Goal: Task Accomplishment & Management: Use online tool/utility

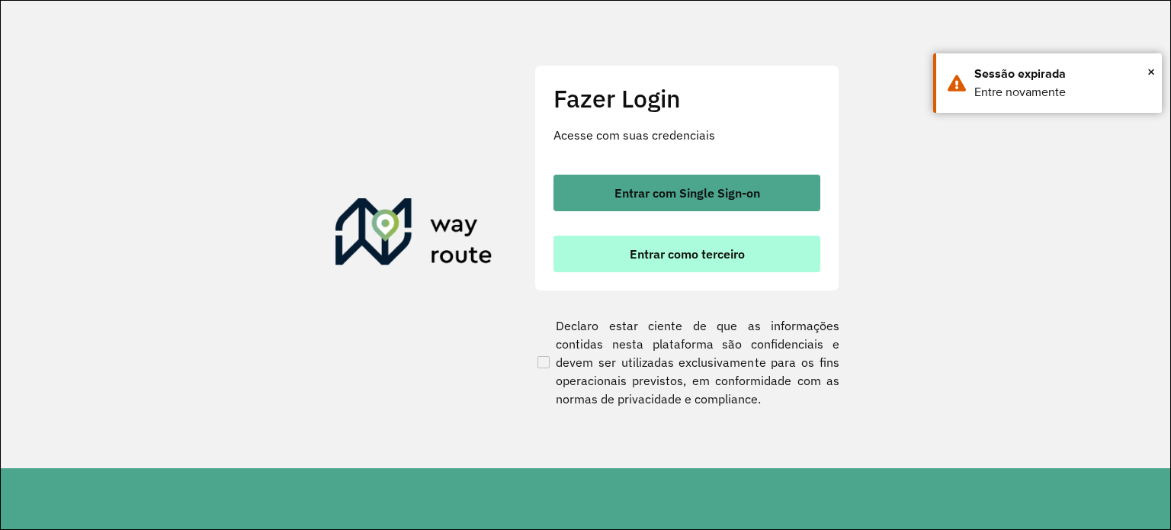
click at [679, 251] on span "Entrar como terceiro" at bounding box center [687, 254] width 115 height 12
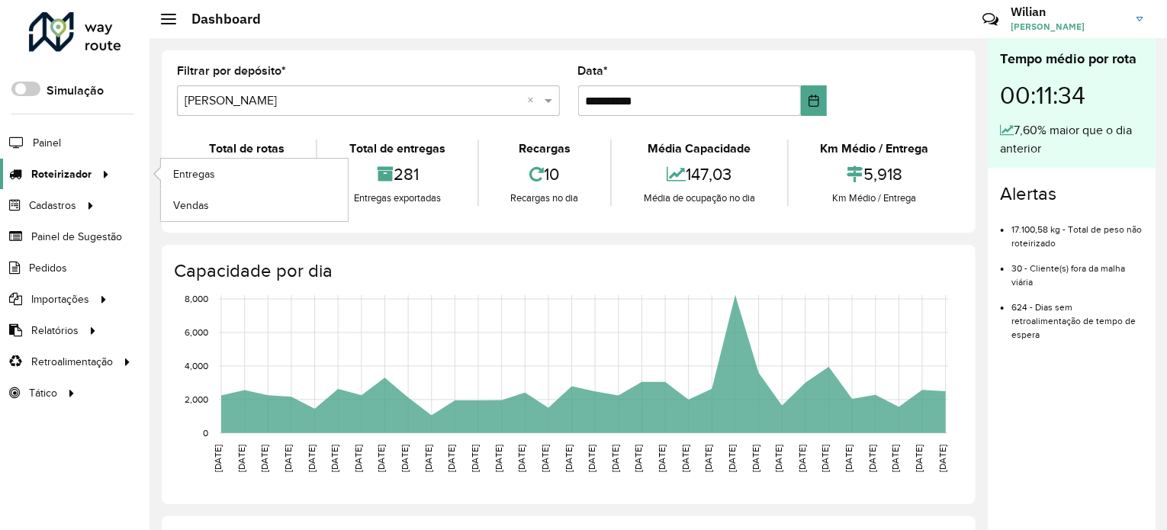
drag, startPoint x: 88, startPoint y: 174, endPoint x: 101, endPoint y: 172, distance: 13.1
click at [88, 173] on span "Roteirizador" at bounding box center [61, 174] width 60 height 16
click at [198, 169] on span "Entregas" at bounding box center [194, 174] width 43 height 16
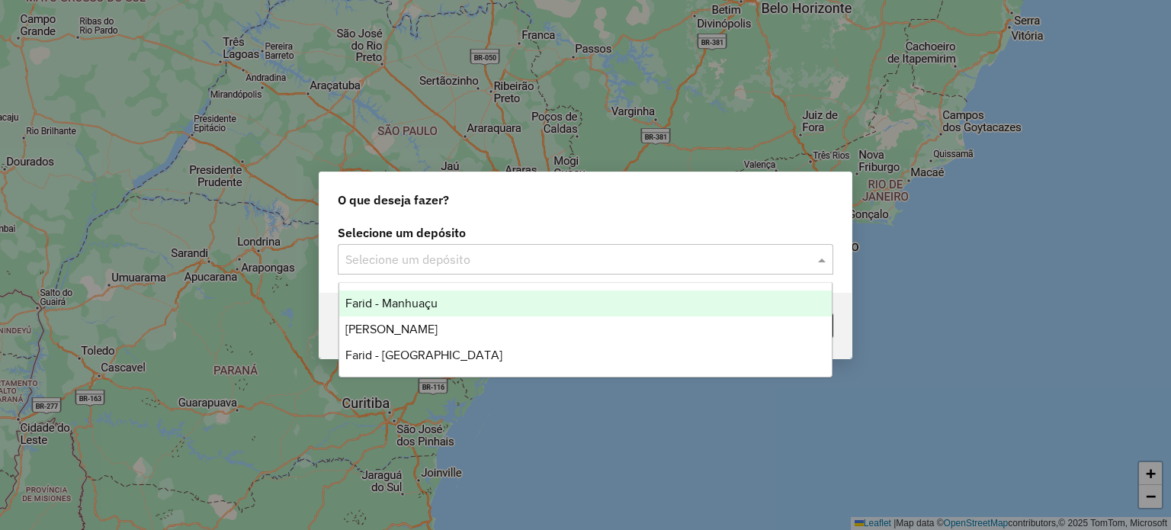
click at [758, 254] on input "text" at bounding box center [570, 260] width 450 height 18
click at [485, 307] on div "Farid - Manhuaçu" at bounding box center [585, 304] width 493 height 26
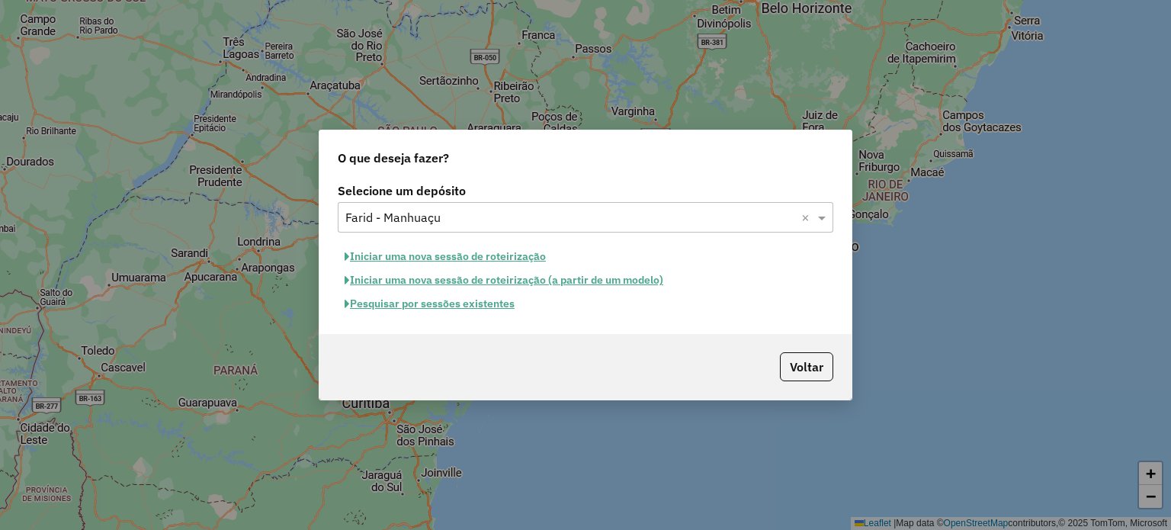
click at [489, 256] on button "Iniciar uma nova sessão de roteirização" at bounding box center [445, 257] width 215 height 24
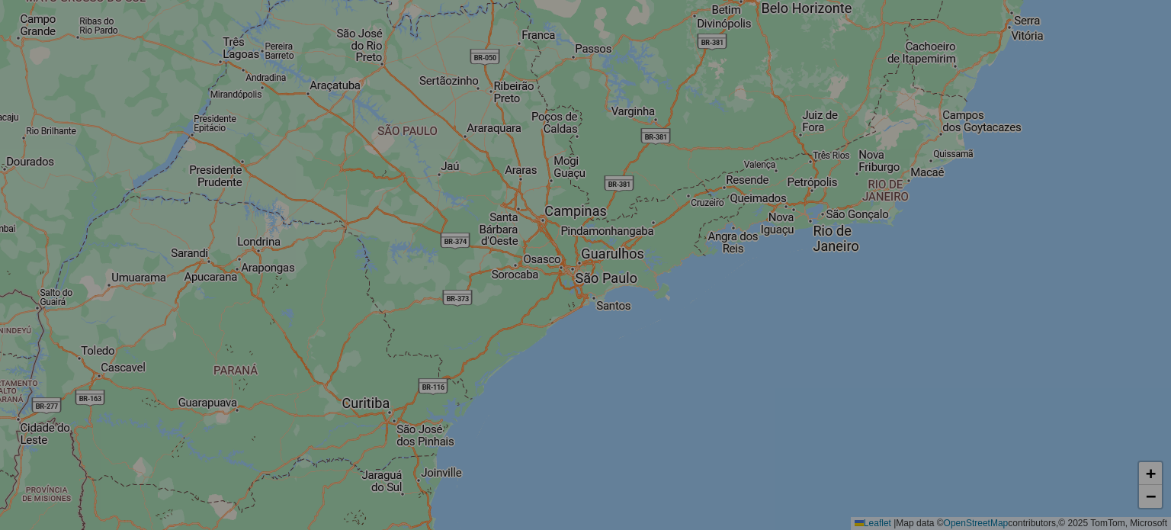
select select "*"
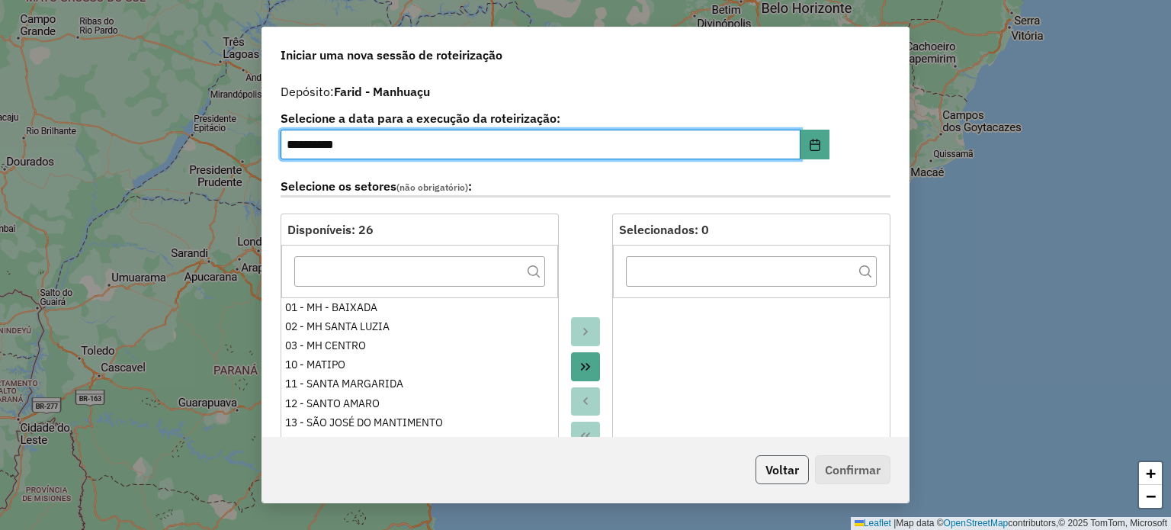
click at [777, 469] on button "Voltar" at bounding box center [782, 469] width 53 height 29
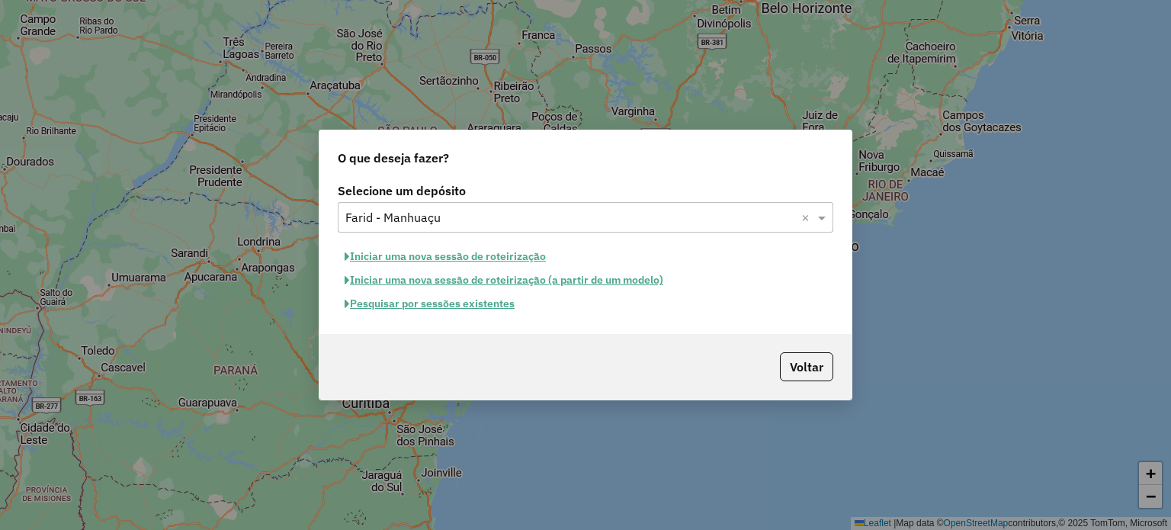
click at [463, 303] on button "Pesquisar por sessões existentes" at bounding box center [430, 304] width 184 height 24
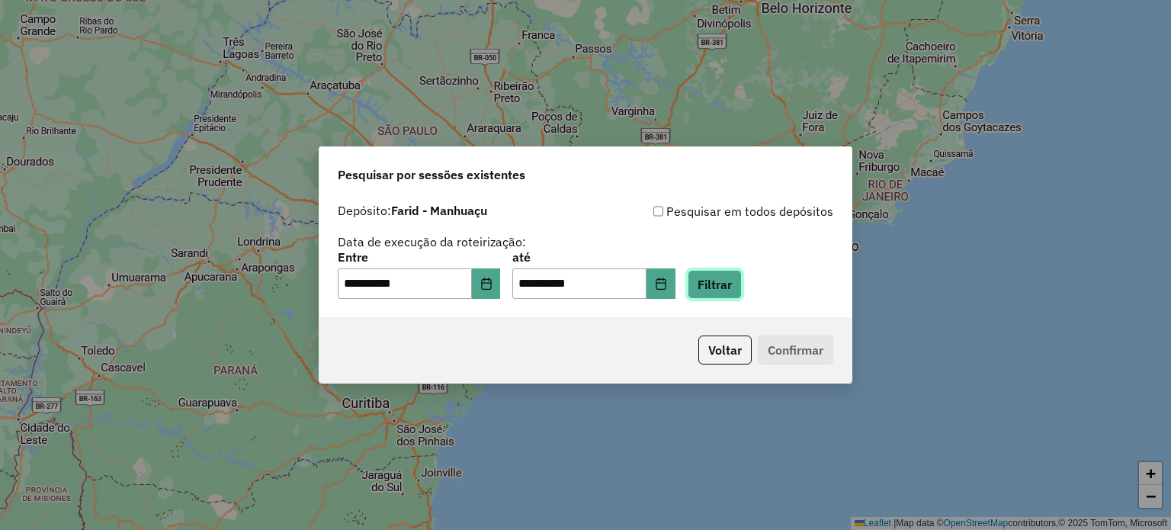
click at [734, 285] on button "Filtrar" at bounding box center [715, 284] width 54 height 29
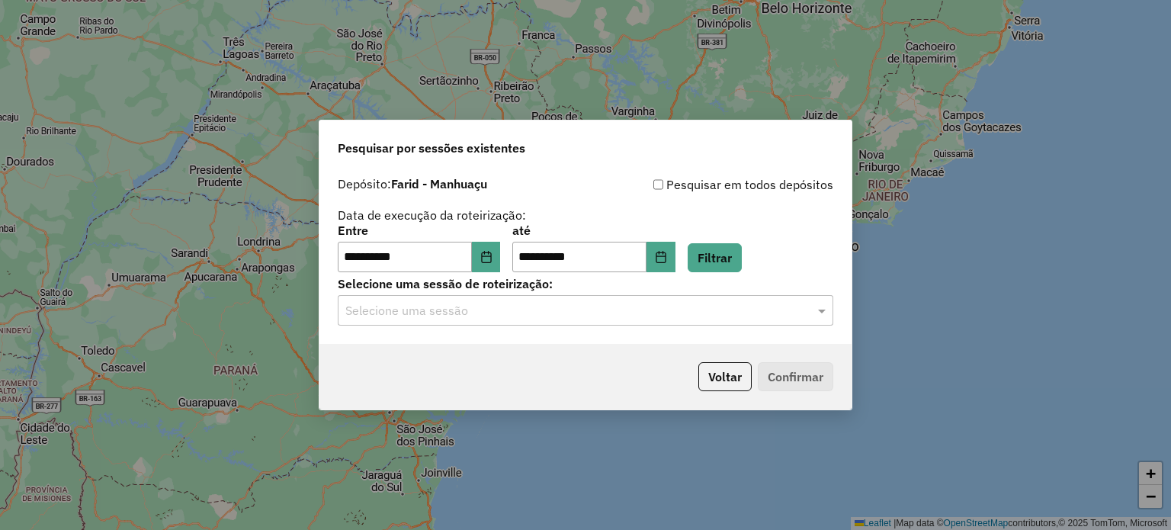
click at [562, 316] on input "text" at bounding box center [570, 311] width 450 height 18
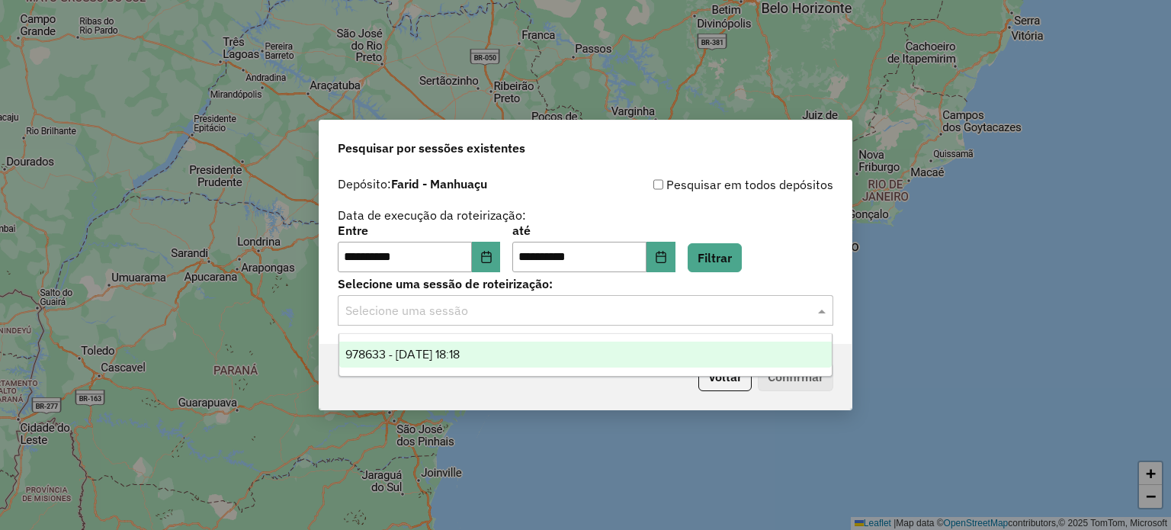
click at [510, 349] on div "978633 - 13/08/2025 18:18" at bounding box center [585, 355] width 493 height 26
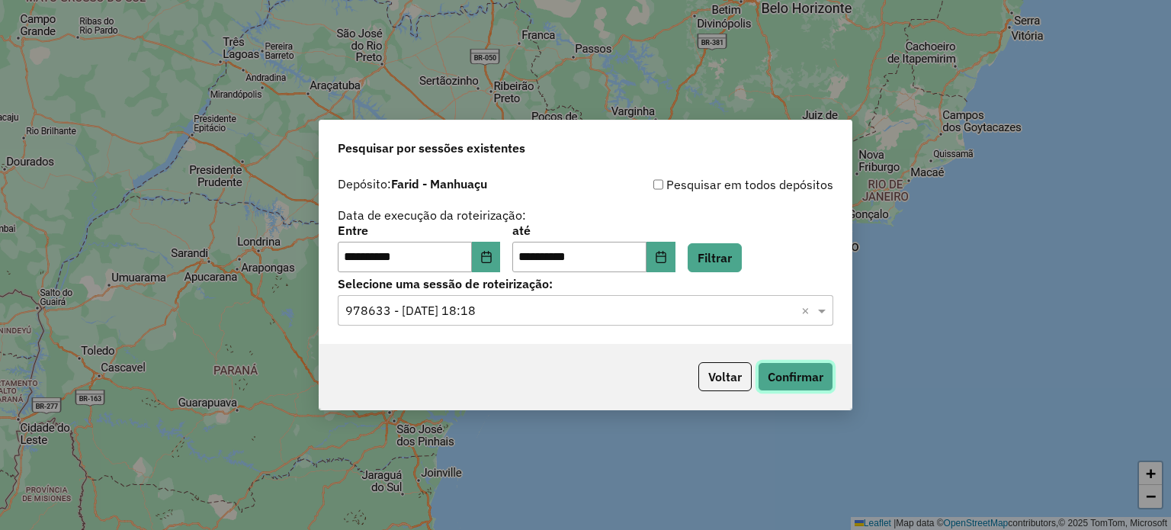
click at [775, 381] on button "Confirmar" at bounding box center [795, 376] width 75 height 29
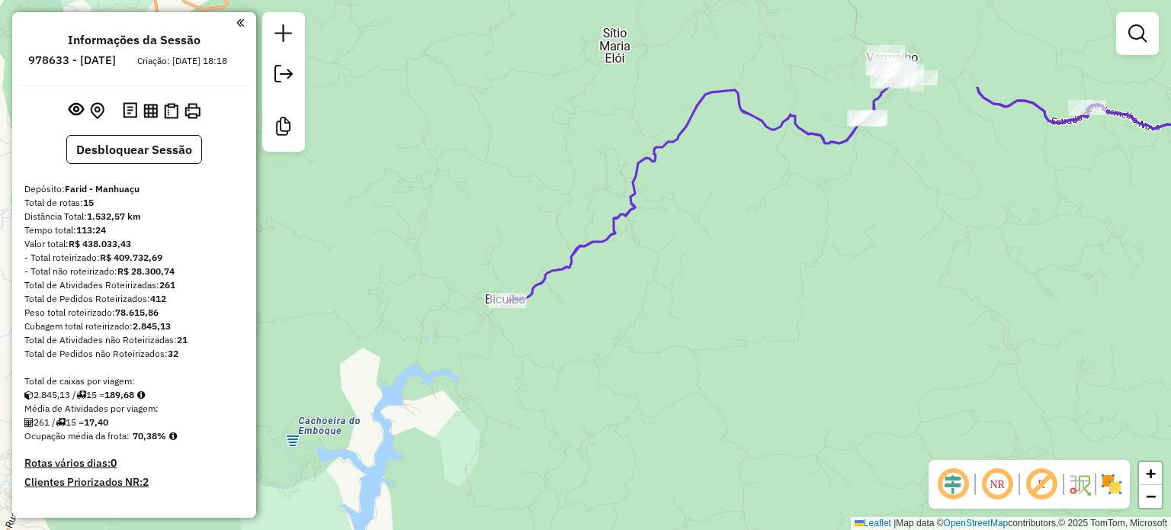
drag, startPoint x: 830, startPoint y: 191, endPoint x: 760, endPoint y: 336, distance: 161.3
click at [760, 336] on div "Janela de atendimento Grade de atendimento Capacidade Transportadoras Veículos …" at bounding box center [585, 265] width 1171 height 530
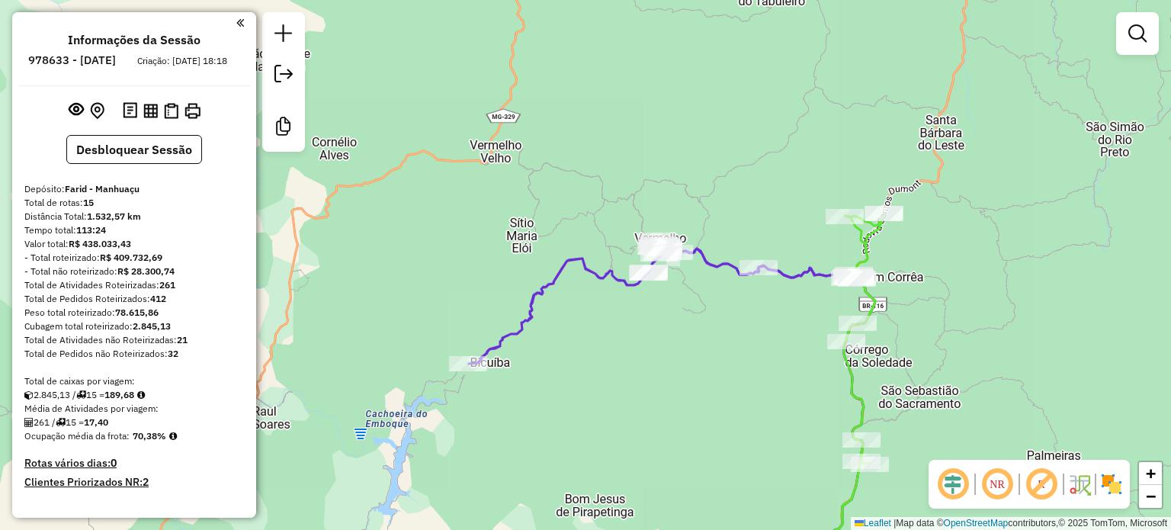
drag, startPoint x: 674, startPoint y: 262, endPoint x: 632, endPoint y: 316, distance: 69.1
click at [632, 316] on div "Janela de atendimento Grade de atendimento Capacidade Transportadoras Veículos …" at bounding box center [585, 265] width 1171 height 530
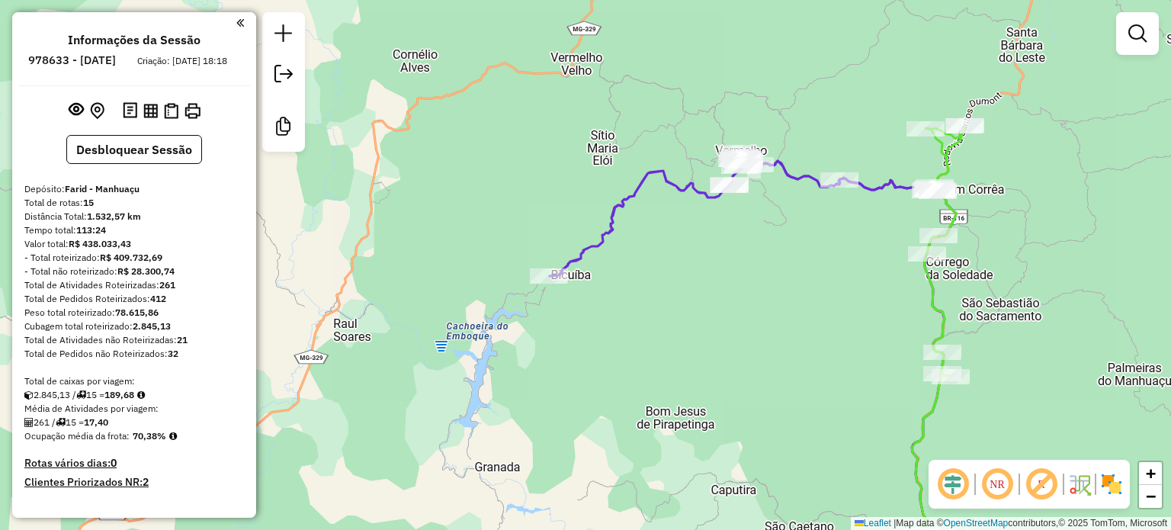
drag, startPoint x: 586, startPoint y: 387, endPoint x: 600, endPoint y: 334, distance: 55.3
click at [600, 334] on div "Janela de atendimento Grade de atendimento Capacidade Transportadoras Veículos …" at bounding box center [585, 265] width 1171 height 530
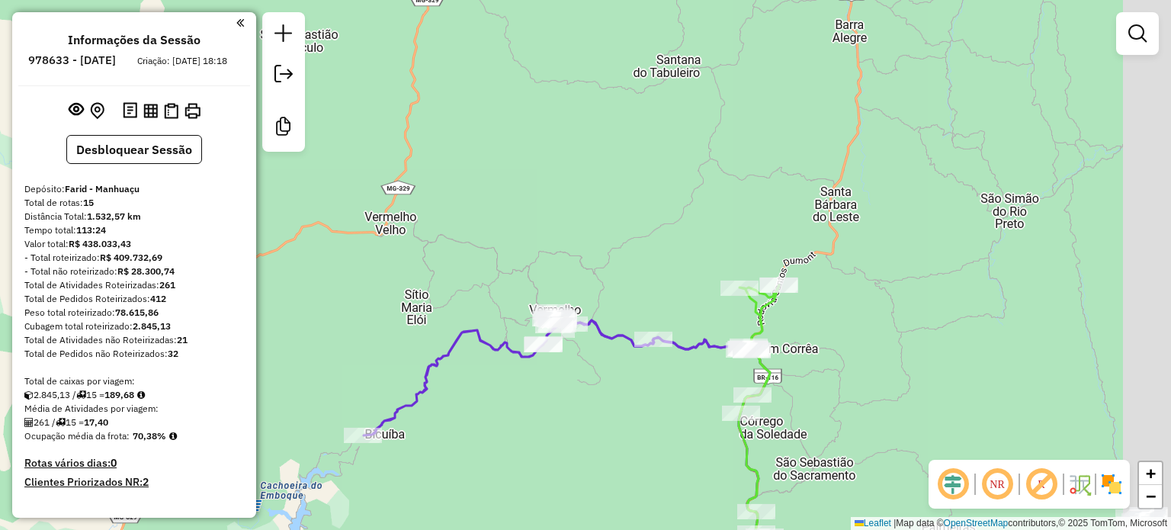
drag, startPoint x: 702, startPoint y: 282, endPoint x: 515, endPoint y: 442, distance: 245.5
click at [515, 442] on div "Janela de atendimento Grade de atendimento Capacidade Transportadoras Veículos …" at bounding box center [585, 265] width 1171 height 530
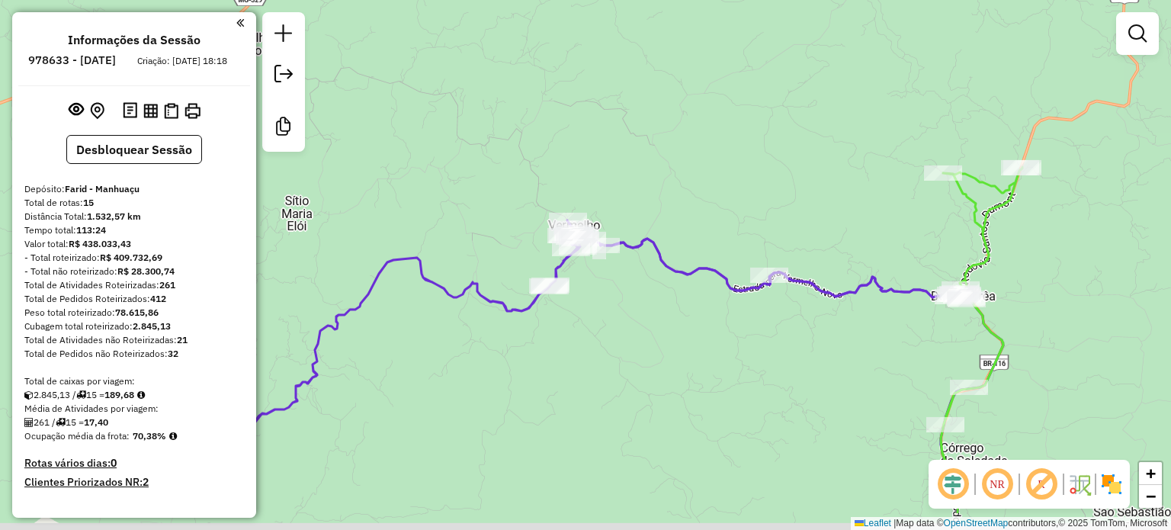
drag, startPoint x: 618, startPoint y: 424, endPoint x: 616, endPoint y: 347, distance: 77.0
click at [616, 348] on div "Janela de atendimento Grade de atendimento Capacidade Transportadoras Veículos …" at bounding box center [585, 265] width 1171 height 530
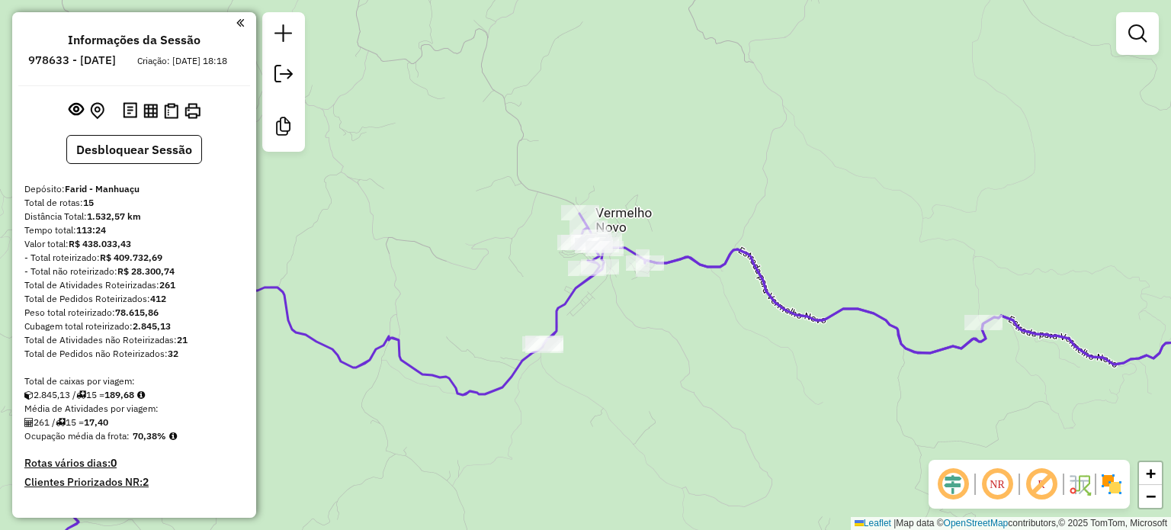
drag, startPoint x: 488, startPoint y: 402, endPoint x: 656, endPoint y: 384, distance: 168.7
click at [655, 385] on div "Janela de atendimento Grade de atendimento Capacidade Transportadoras Veículos …" at bounding box center [585, 265] width 1171 height 530
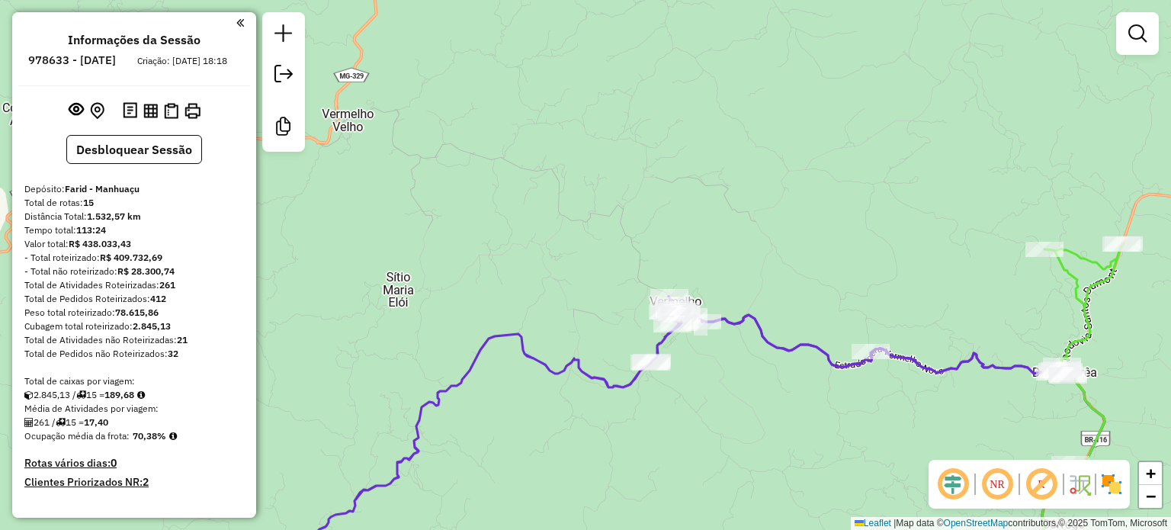
drag, startPoint x: 598, startPoint y: 416, endPoint x: 673, endPoint y: 301, distance: 137.1
click at [671, 303] on div "Janela de atendimento Grade de atendimento Capacidade Transportadoras Veículos …" at bounding box center [585, 265] width 1171 height 530
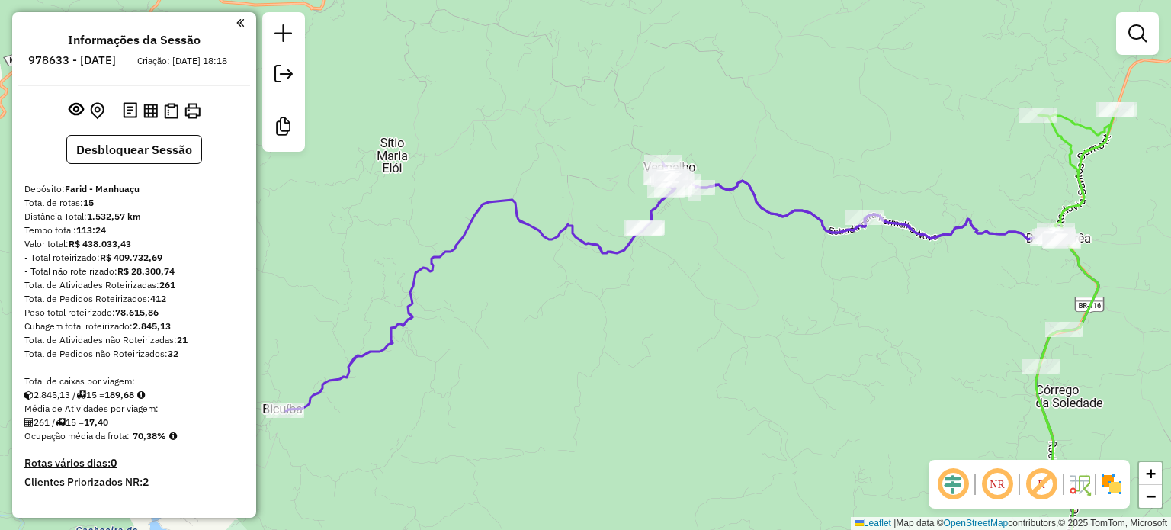
drag, startPoint x: 764, startPoint y: 340, endPoint x: 676, endPoint y: 333, distance: 88.7
click at [676, 333] on div "Janela de atendimento Grade de atendimento Capacidade Transportadoras Veículos …" at bounding box center [585, 265] width 1171 height 530
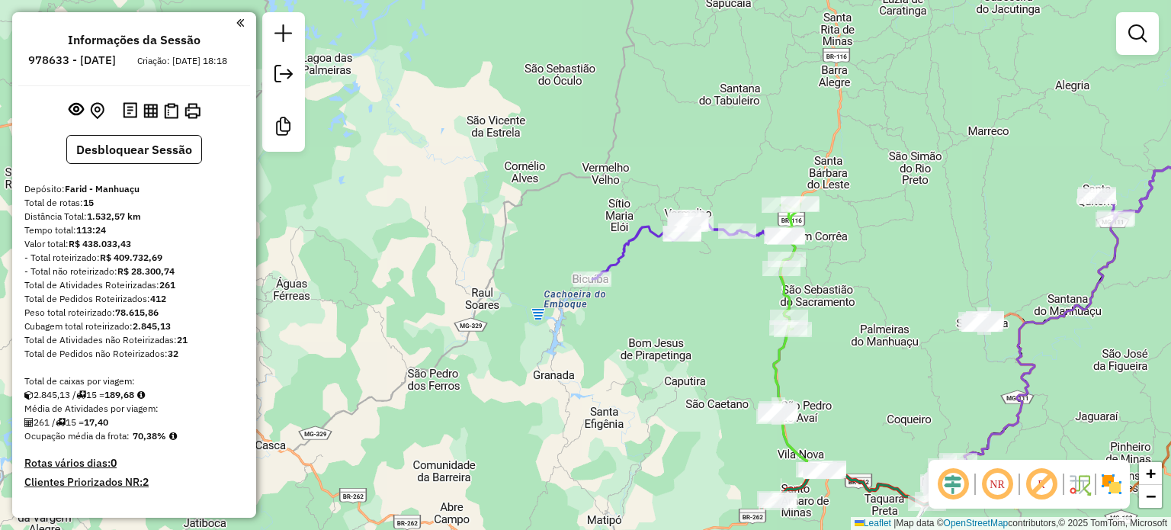
drag, startPoint x: 573, startPoint y: 431, endPoint x: 587, endPoint y: 356, distance: 76.1
click at [587, 356] on div "Janela de atendimento Grade de atendimento Capacidade Transportadoras Veículos …" at bounding box center [585, 265] width 1171 height 530
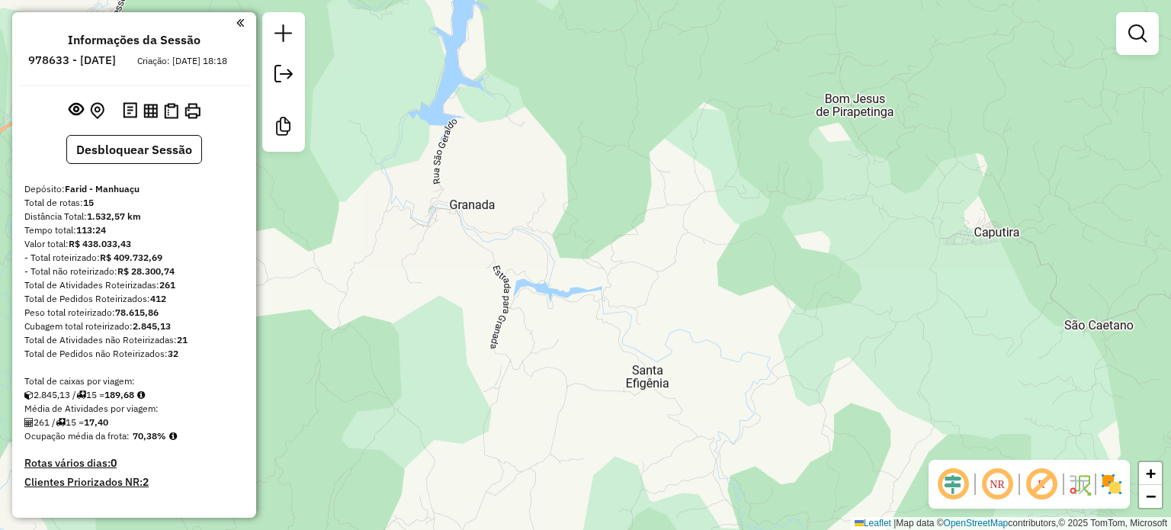
drag, startPoint x: 580, startPoint y: 423, endPoint x: 532, endPoint y: 225, distance: 203.8
click at [532, 225] on div "Janela de atendimento Grade de atendimento Capacidade Transportadoras Veículos …" at bounding box center [585, 265] width 1171 height 530
